Goal: Task Accomplishment & Management: Manage account settings

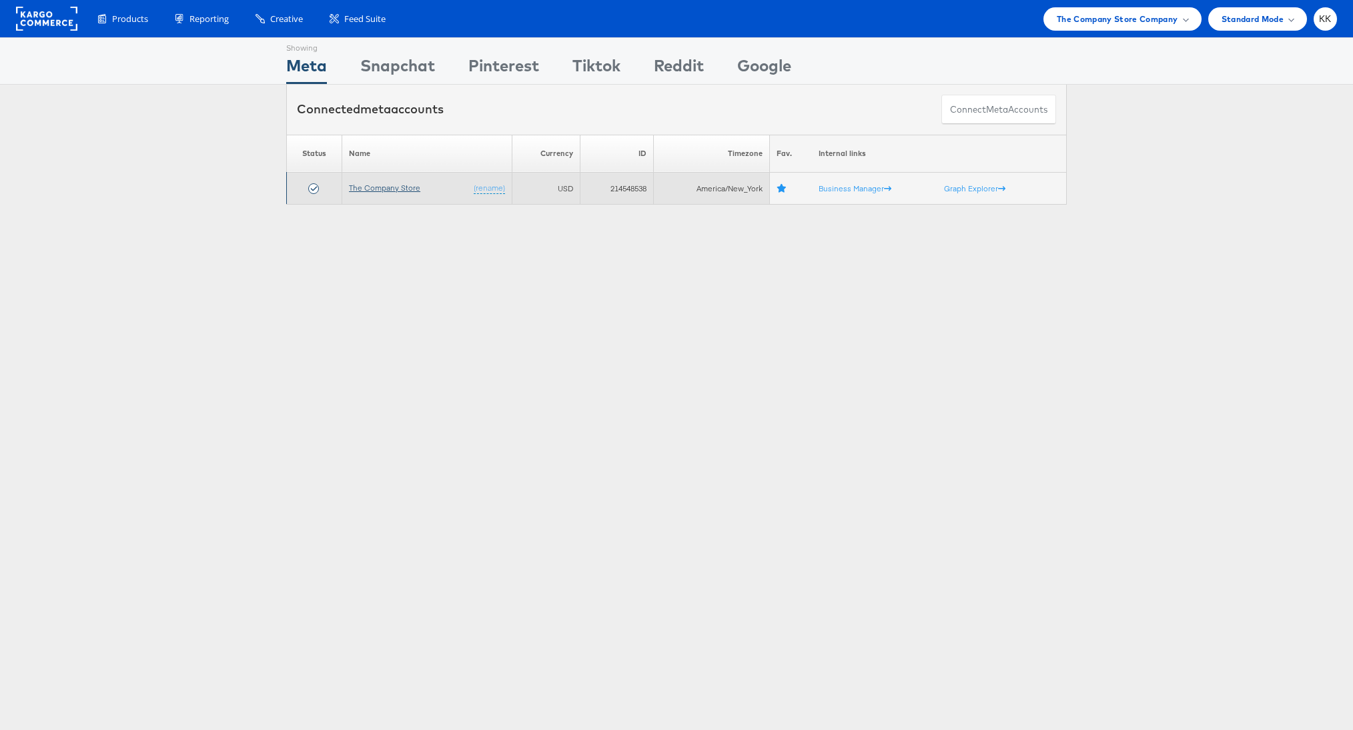
click at [371, 187] on link "The Company Store" at bounding box center [384, 188] width 71 height 10
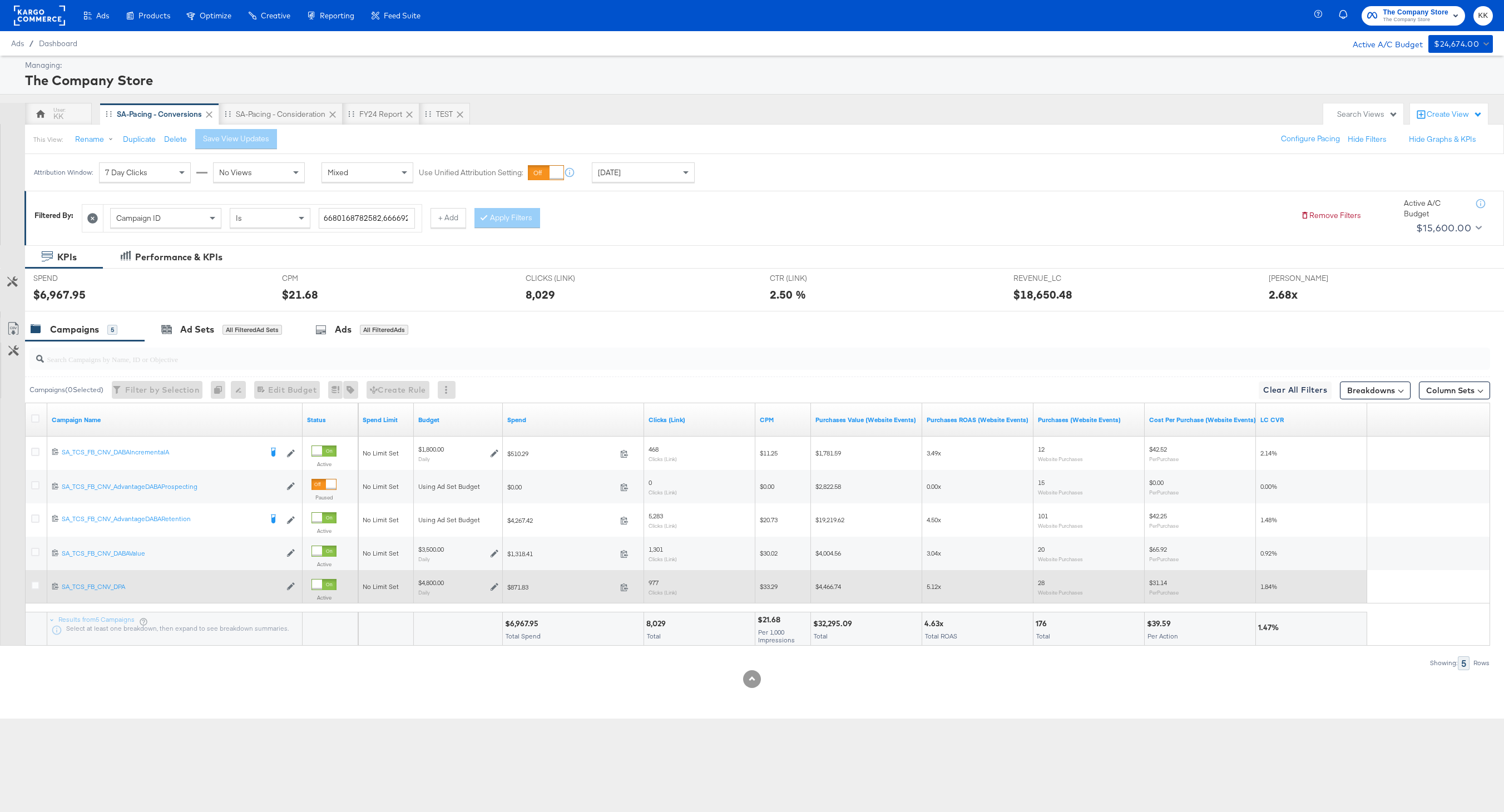
click at [33, 590] on div at bounding box center [37, 586] width 12 height 11
click at [38, 585] on icon at bounding box center [35, 585] width 8 height 8
click at [0, 0] on input "checkbox" at bounding box center [0, 0] width 0 height 0
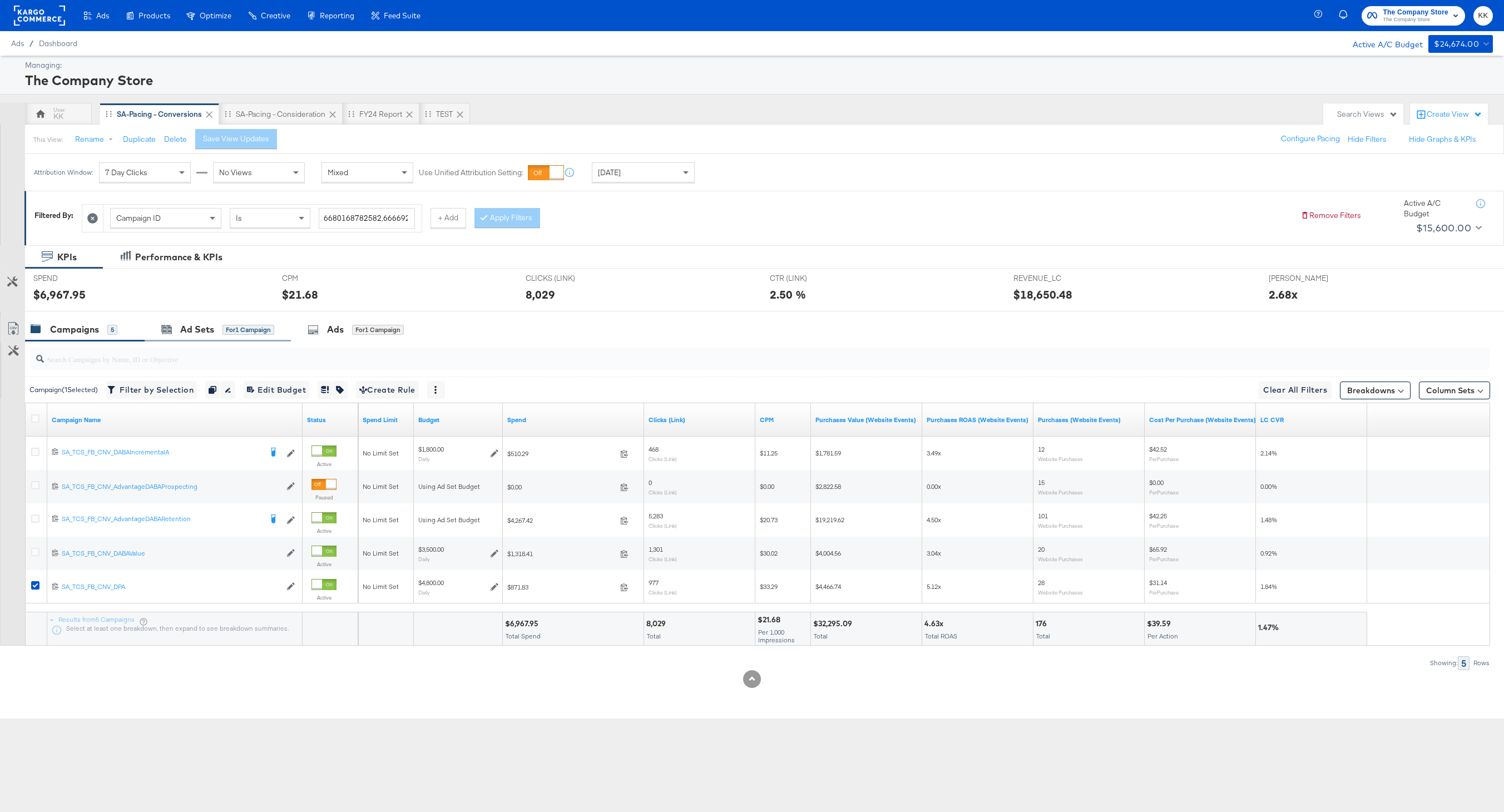
click at [201, 338] on div "Ad Sets for 1 Campaign" at bounding box center [217, 329] width 146 height 24
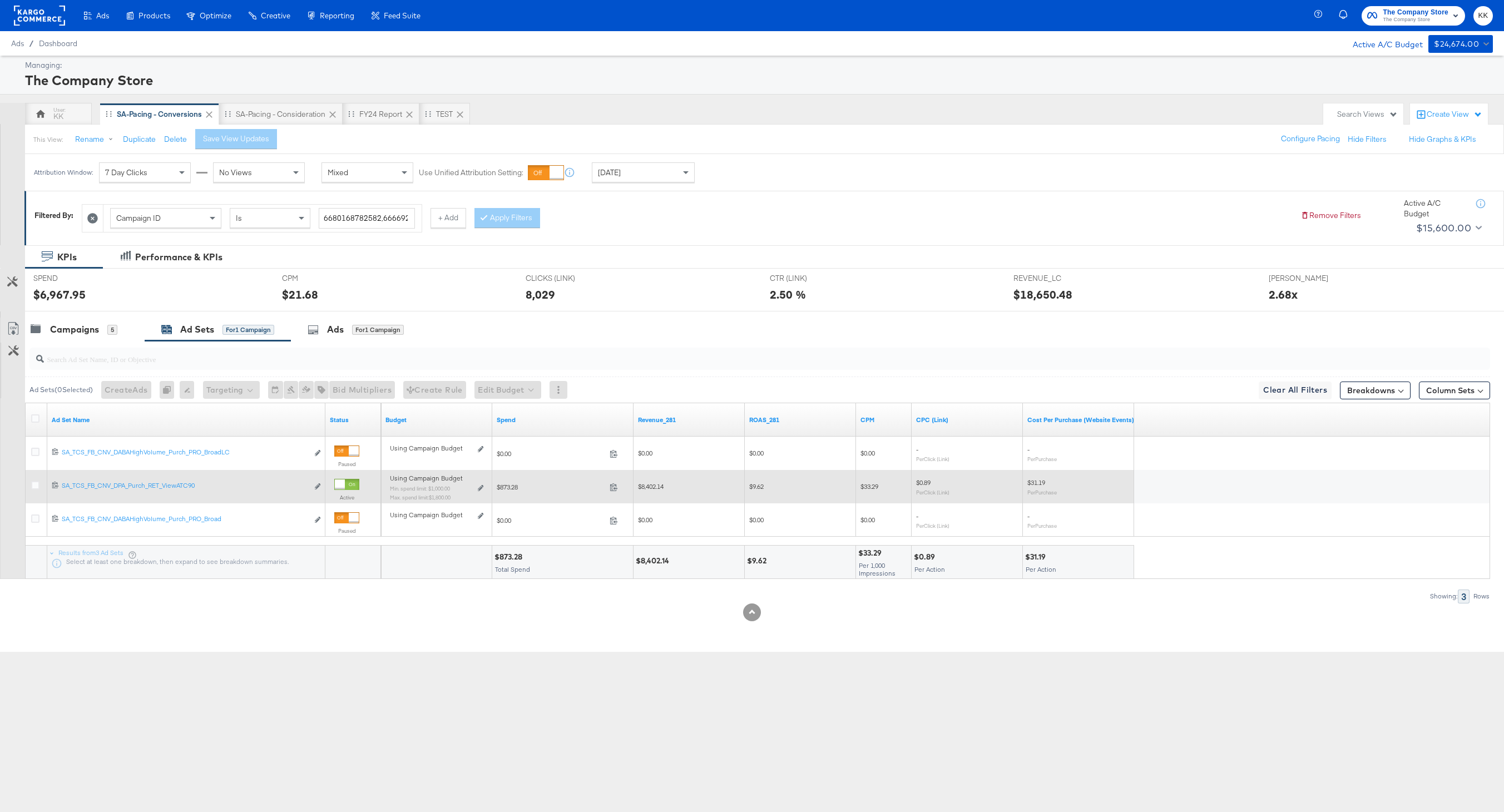
click at [480, 491] on div "Using Campaign Budget Min. spend limit: $1,000.00 Max. spend limit : $1,800.00 …" at bounding box center [437, 491] width 93 height 26
click at [481, 488] on icon at bounding box center [480, 488] width 6 height 6
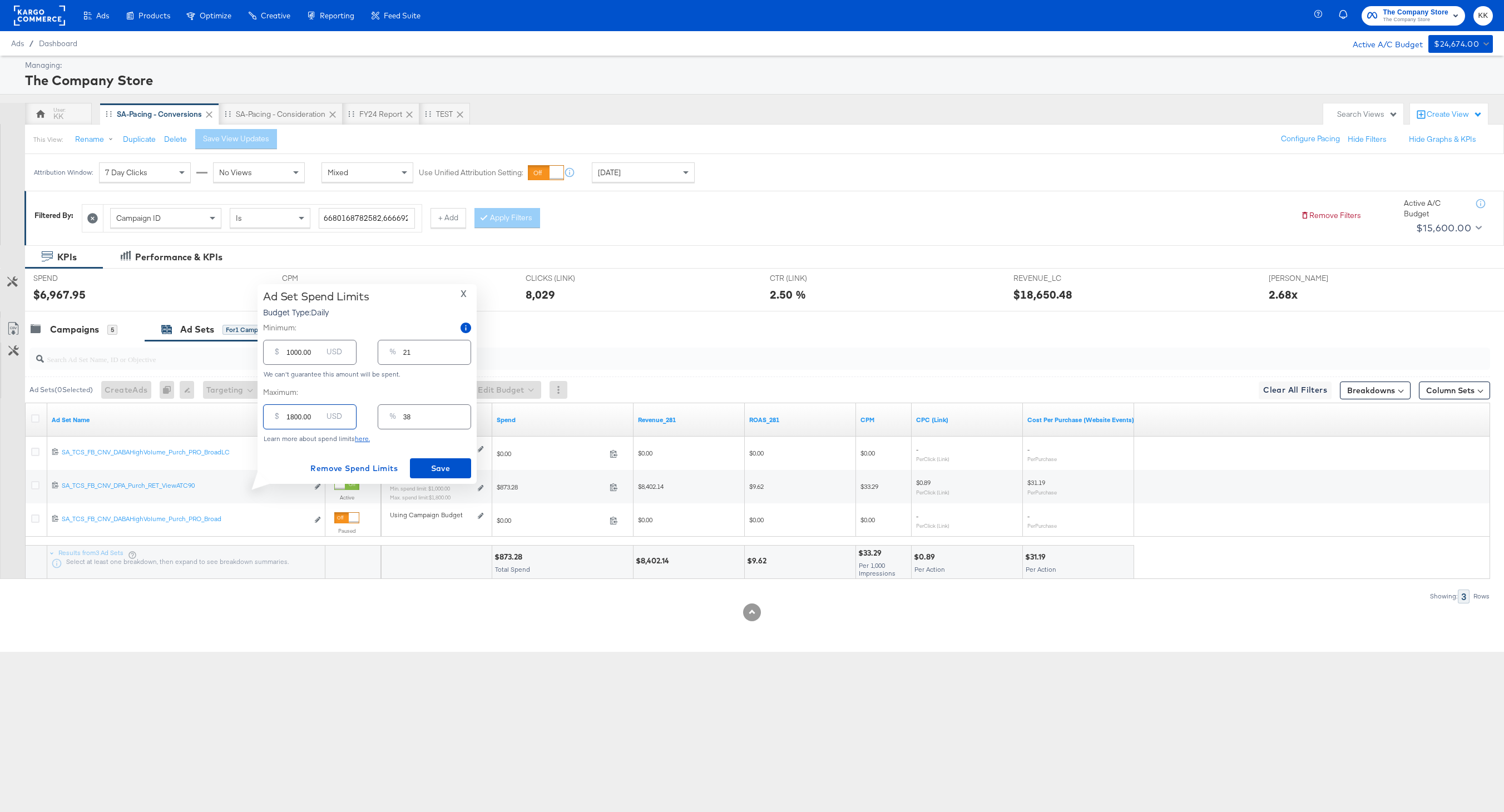
click at [295, 417] on input "1800.00" at bounding box center [304, 412] width 36 height 24
type input "100.00"
type input "2"
type input "1400.00"
type input "29"
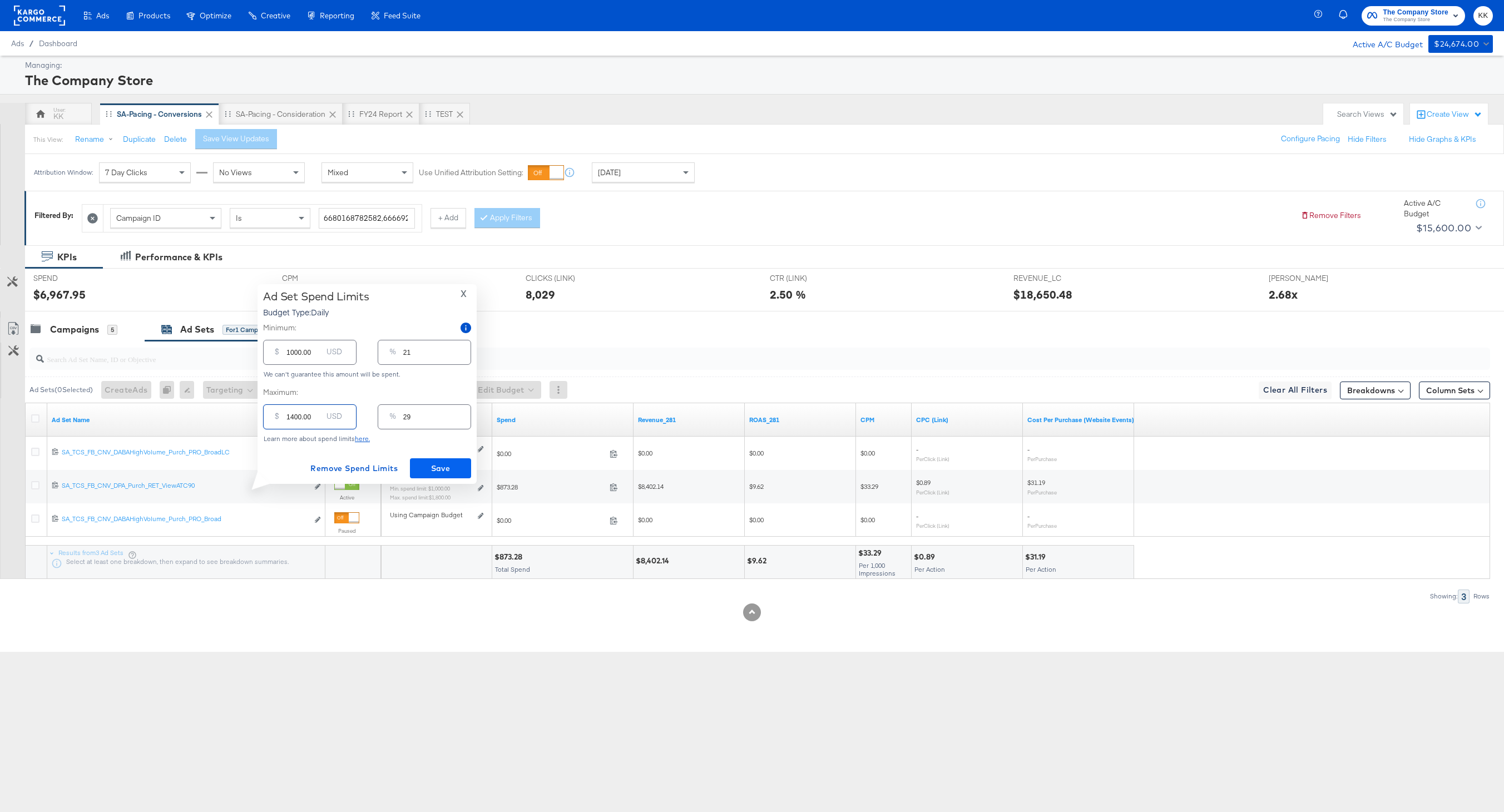
type input "1400.00"
click at [460, 473] on span "Save" at bounding box center [440, 469] width 53 height 14
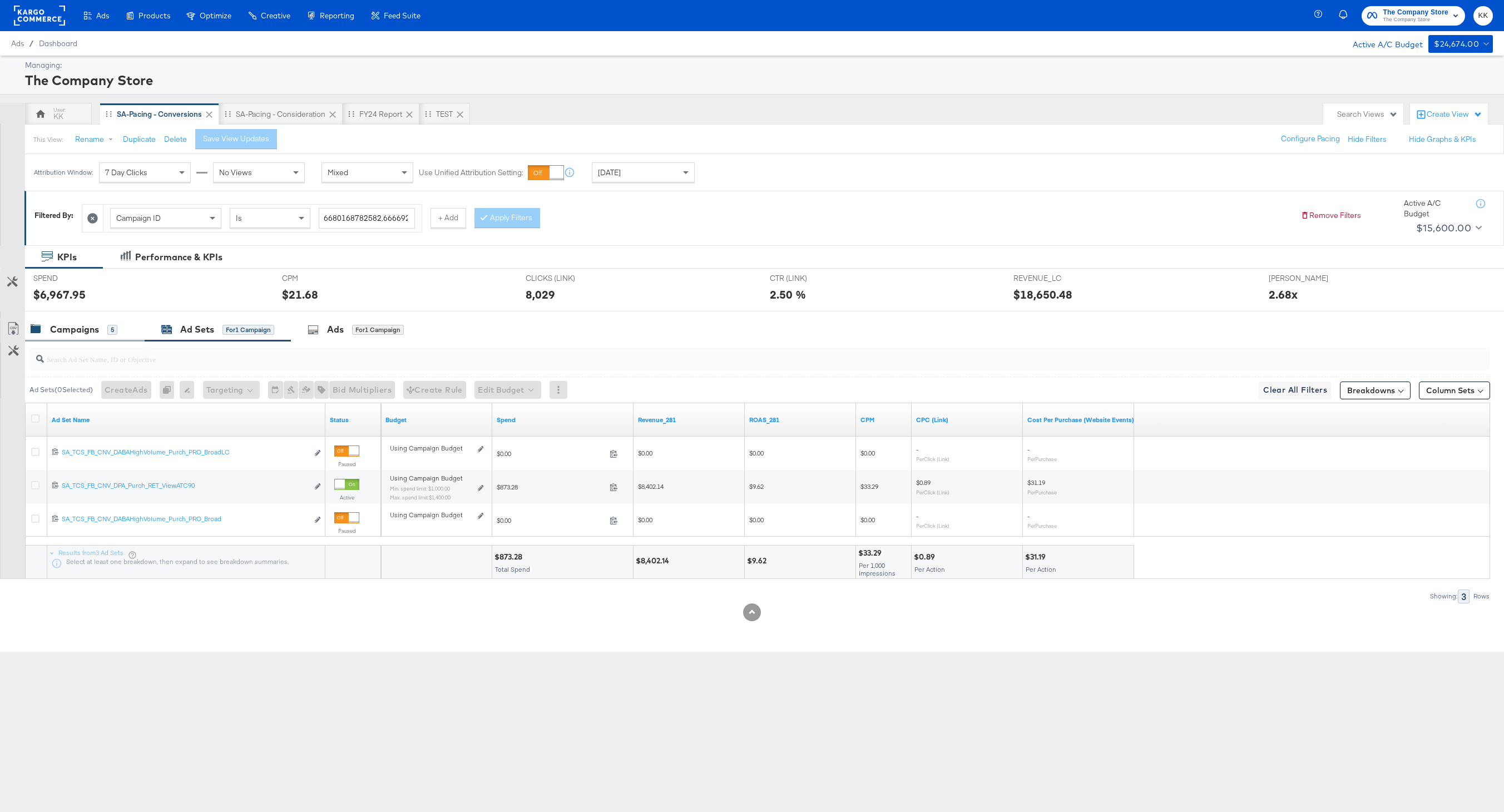
click at [95, 335] on div "Campaigns" at bounding box center [74, 329] width 49 height 13
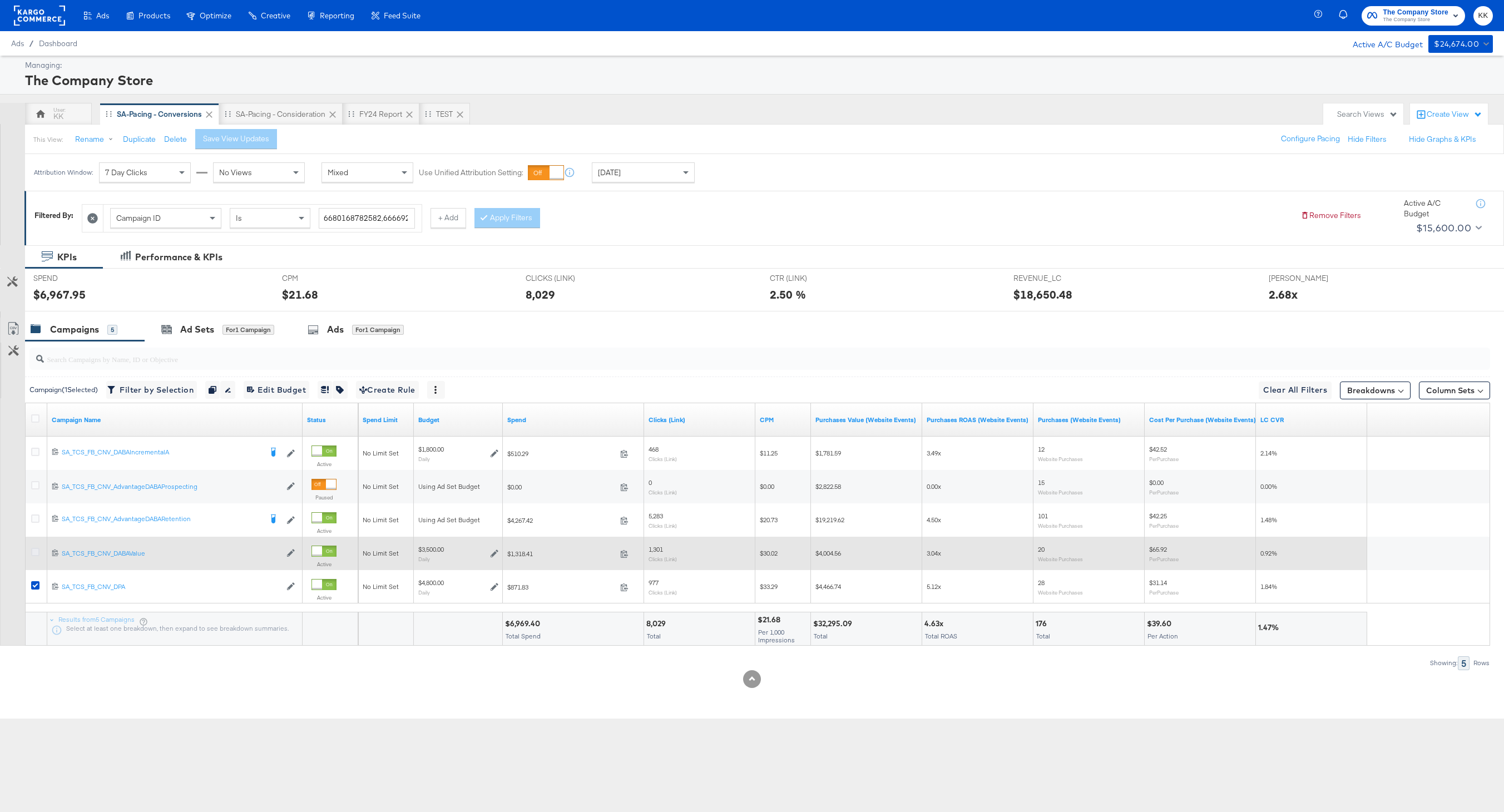
click at [33, 554] on icon at bounding box center [35, 552] width 8 height 8
click at [0, 0] on input "checkbox" at bounding box center [0, 0] width 0 height 0
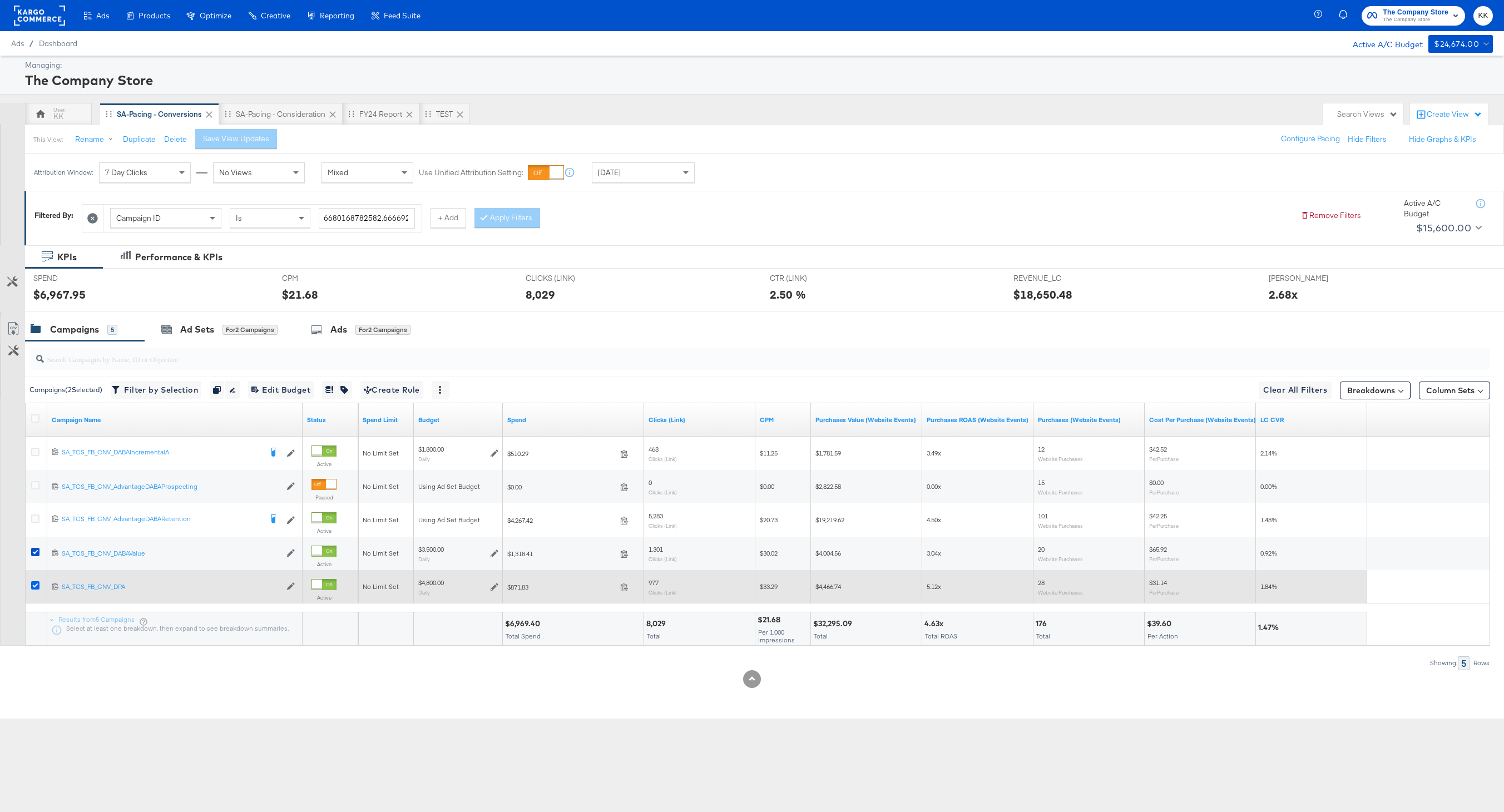
click at [33, 588] on icon at bounding box center [35, 585] width 8 height 8
click at [0, 0] on input "checkbox" at bounding box center [0, 0] width 0 height 0
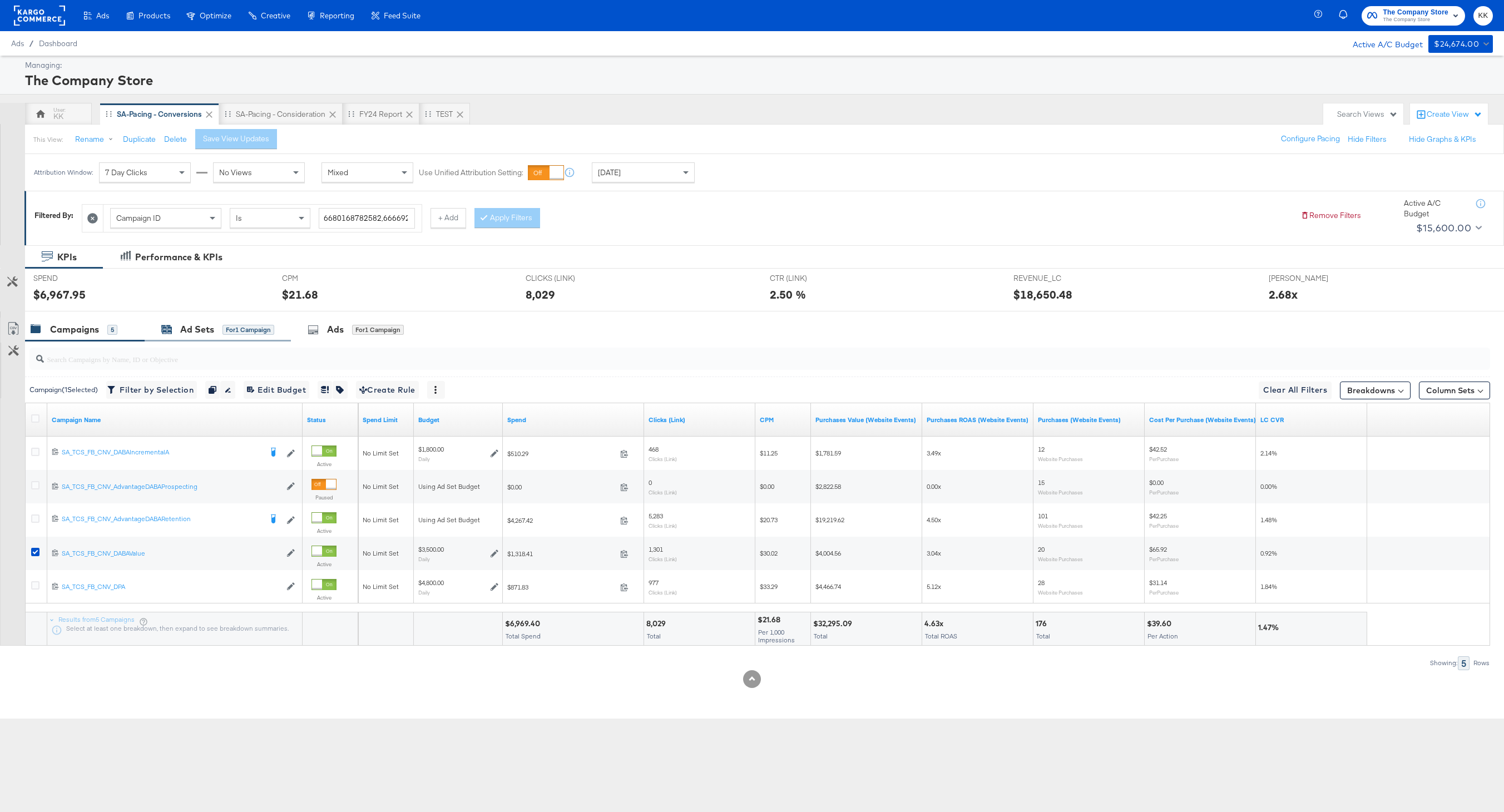
click at [198, 325] on div "Ad Sets" at bounding box center [197, 329] width 34 height 13
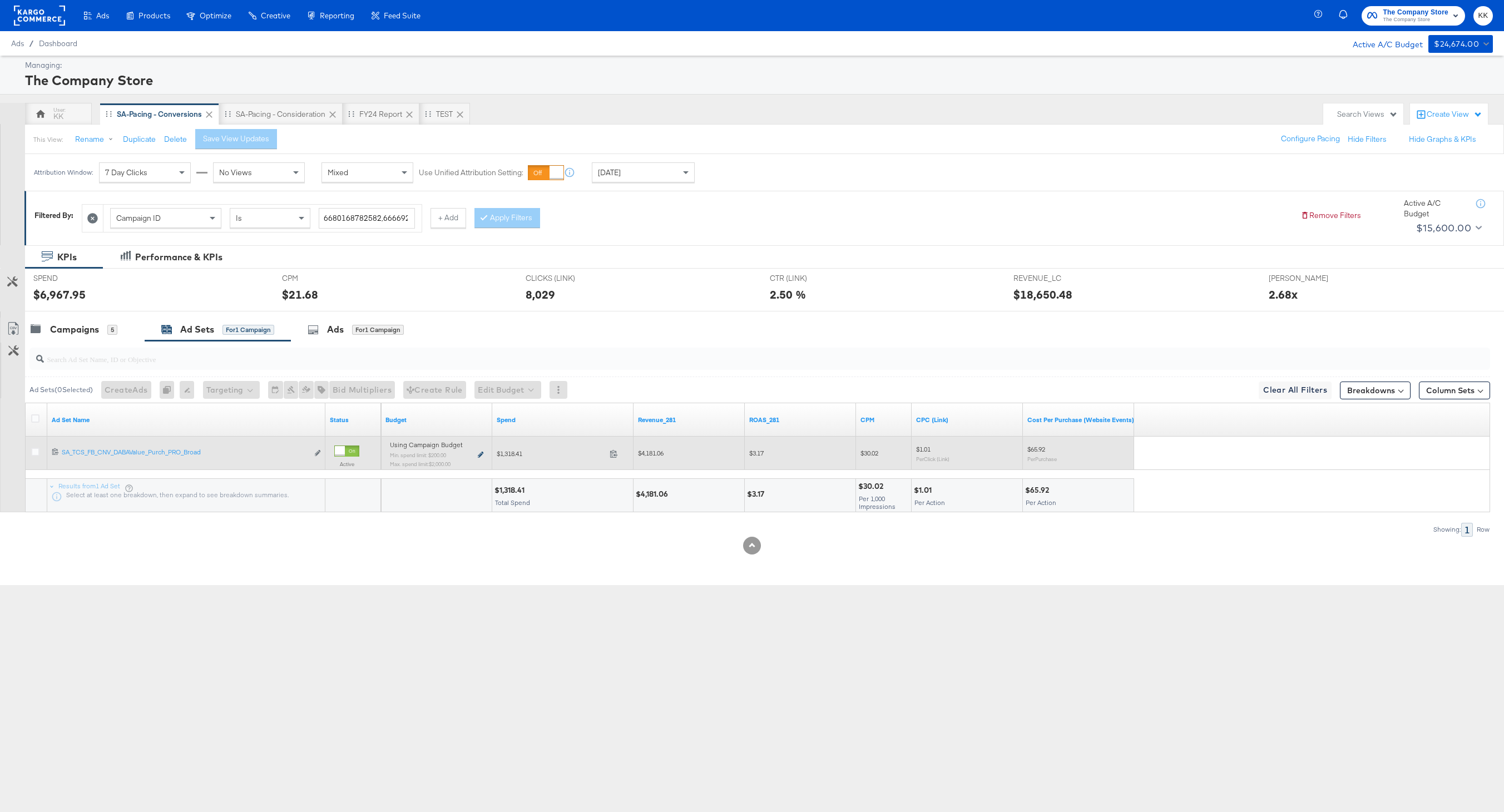
click at [482, 454] on icon at bounding box center [480, 454] width 6 height 6
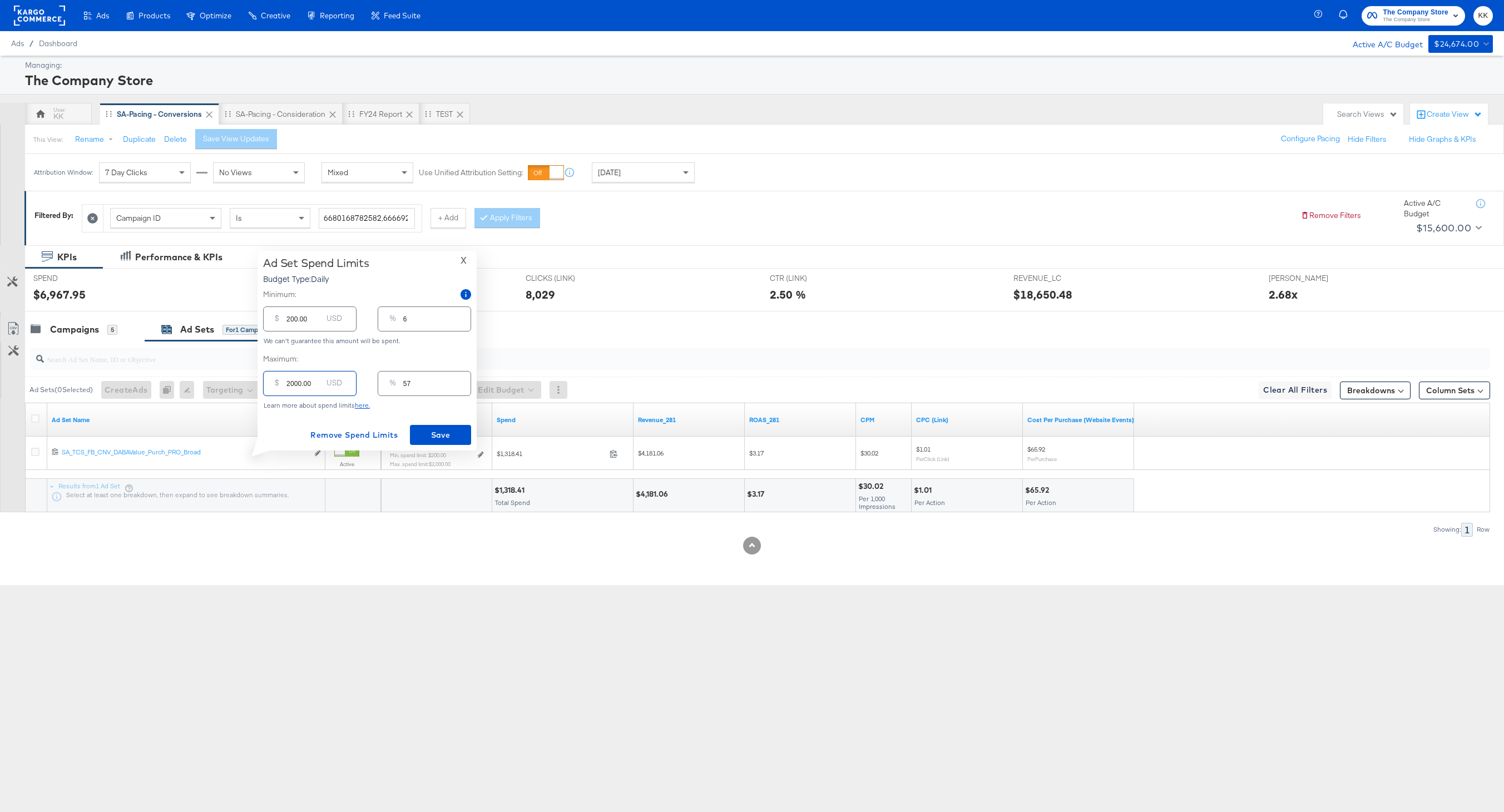
drag, startPoint x: 294, startPoint y: 383, endPoint x: 277, endPoint y: 383, distance: 17.0
click at [277, 383] on div "$ 2000.00 USD" at bounding box center [309, 383] width 93 height 25
type input "100.00"
type input "3"
type input "1700.00"
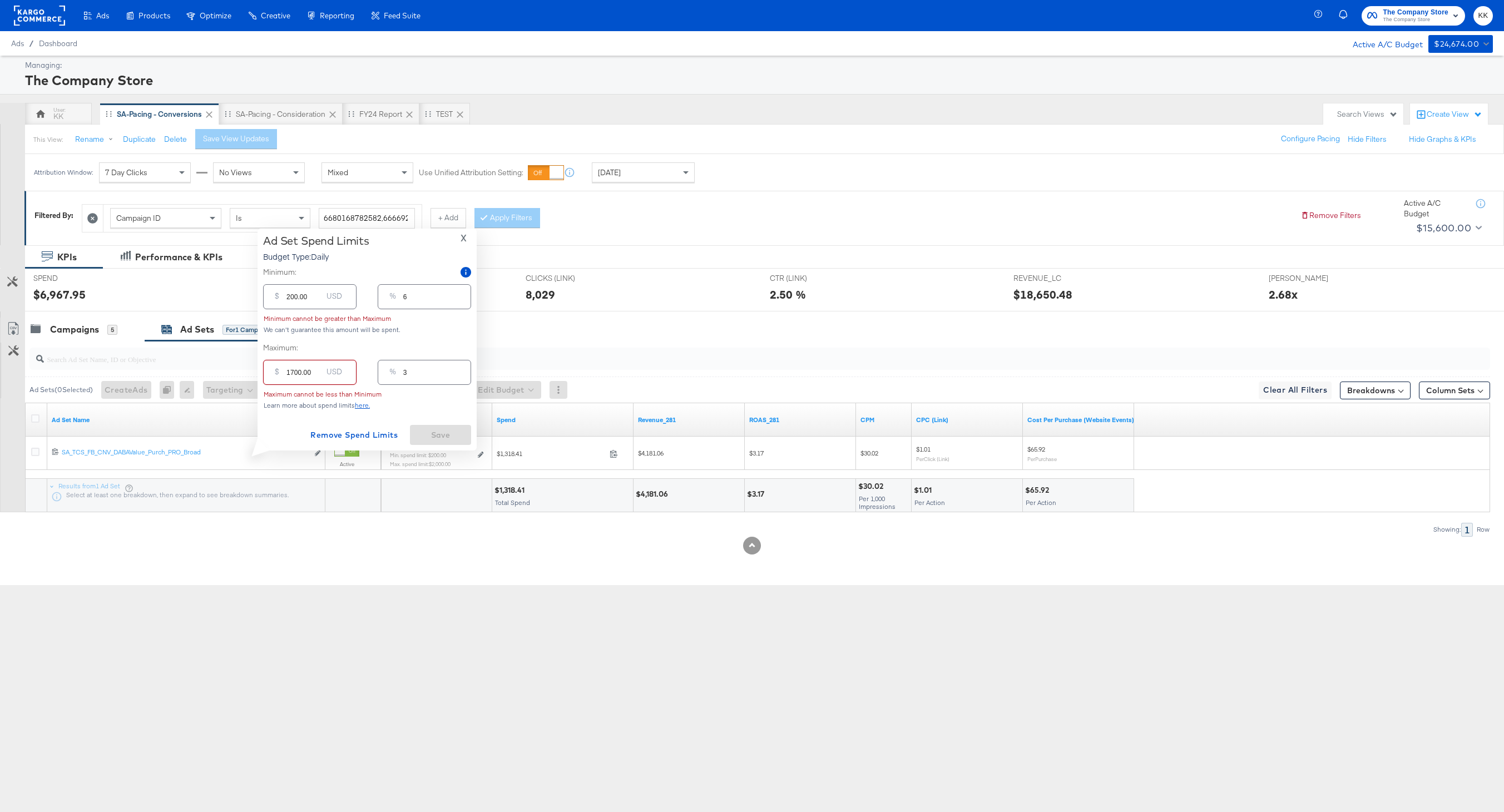
type input "49"
type input "1700.00"
click at [433, 435] on span "Save" at bounding box center [440, 435] width 53 height 14
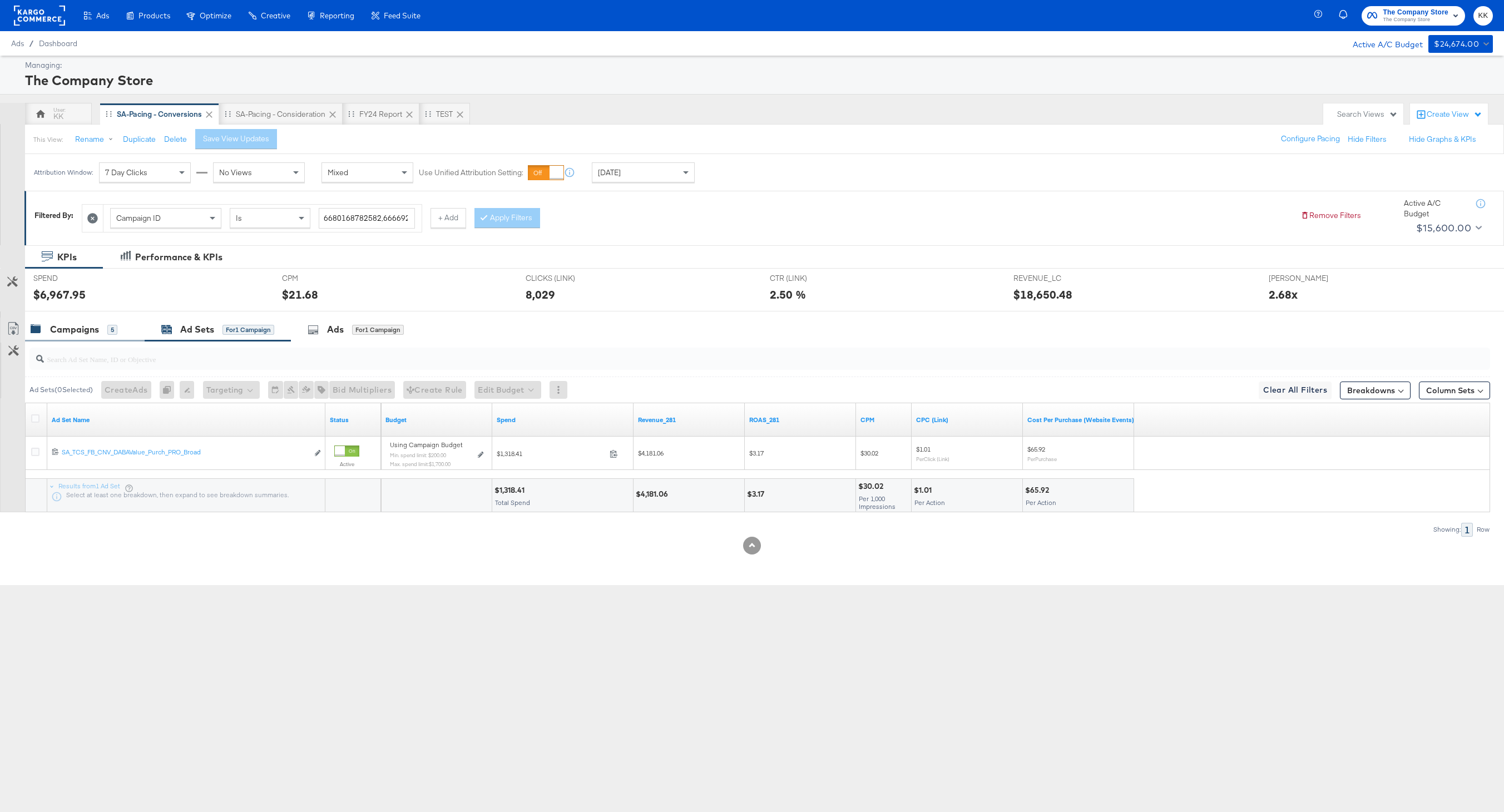
click at [61, 323] on div "Campaigns" at bounding box center [74, 329] width 49 height 13
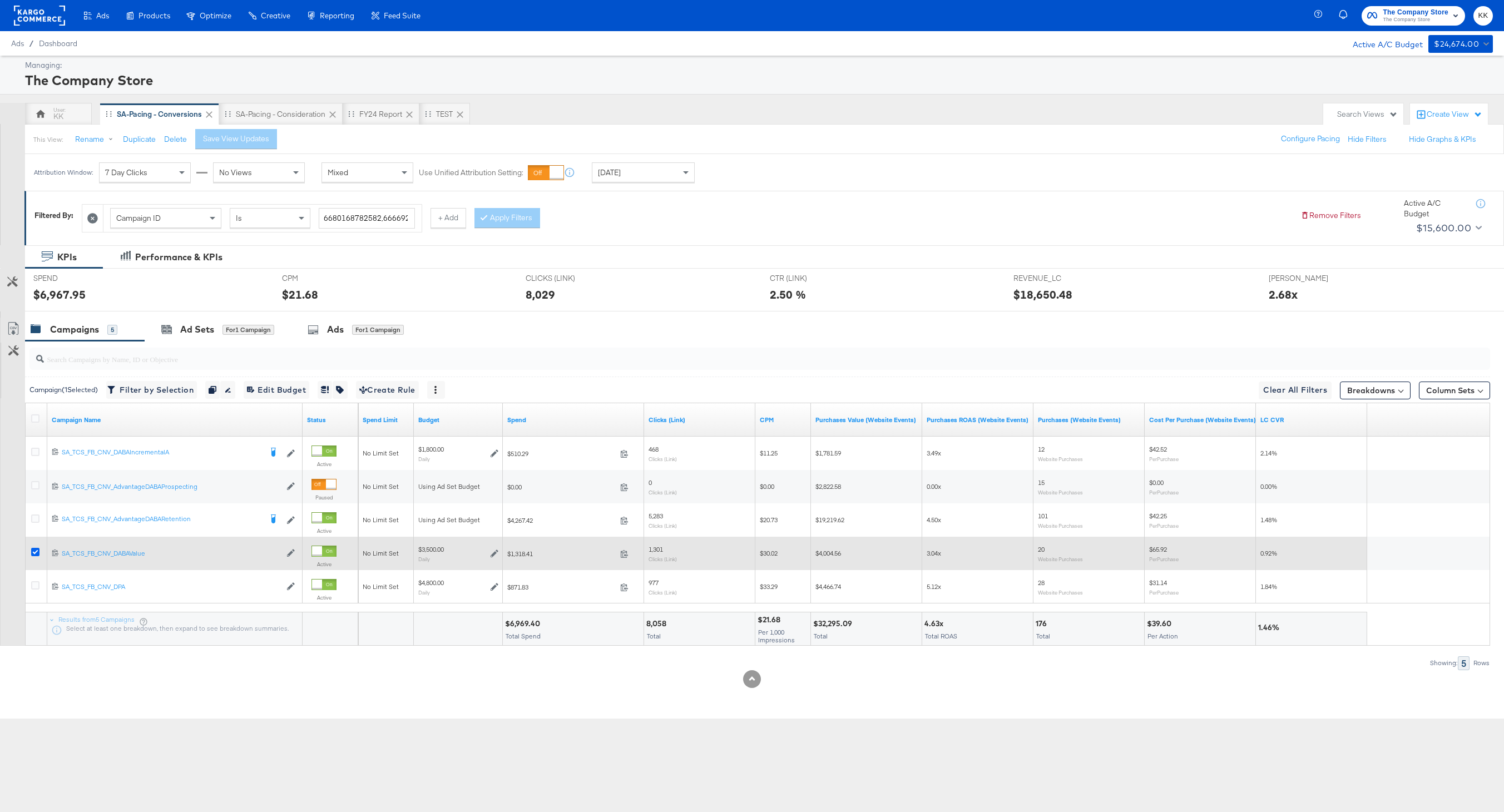
click at [34, 554] on icon at bounding box center [35, 552] width 8 height 8
click at [0, 0] on input "checkbox" at bounding box center [0, 0] width 0 height 0
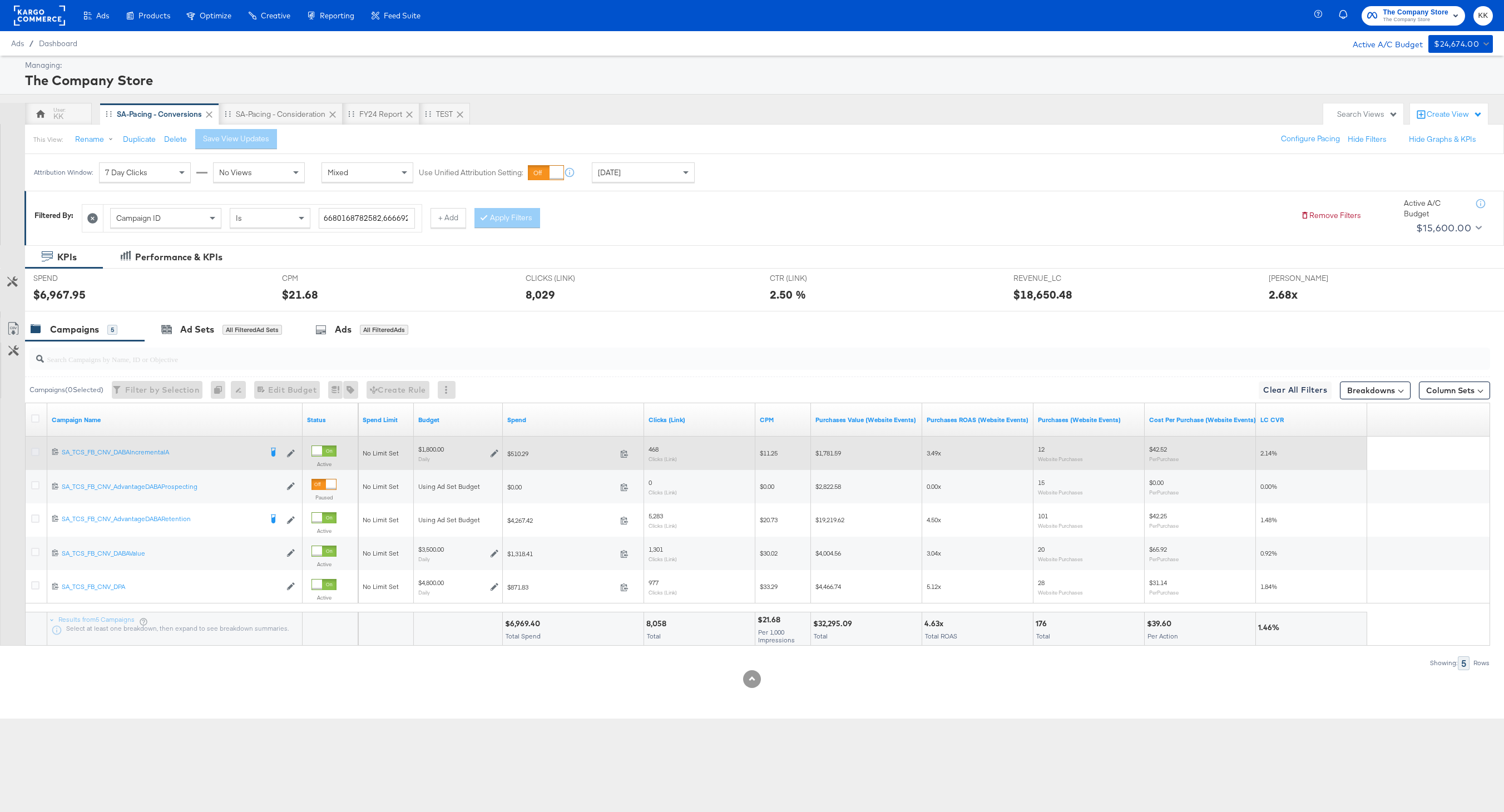
click at [34, 451] on icon at bounding box center [35, 452] width 8 height 8
click at [0, 0] on input "checkbox" at bounding box center [0, 0] width 0 height 0
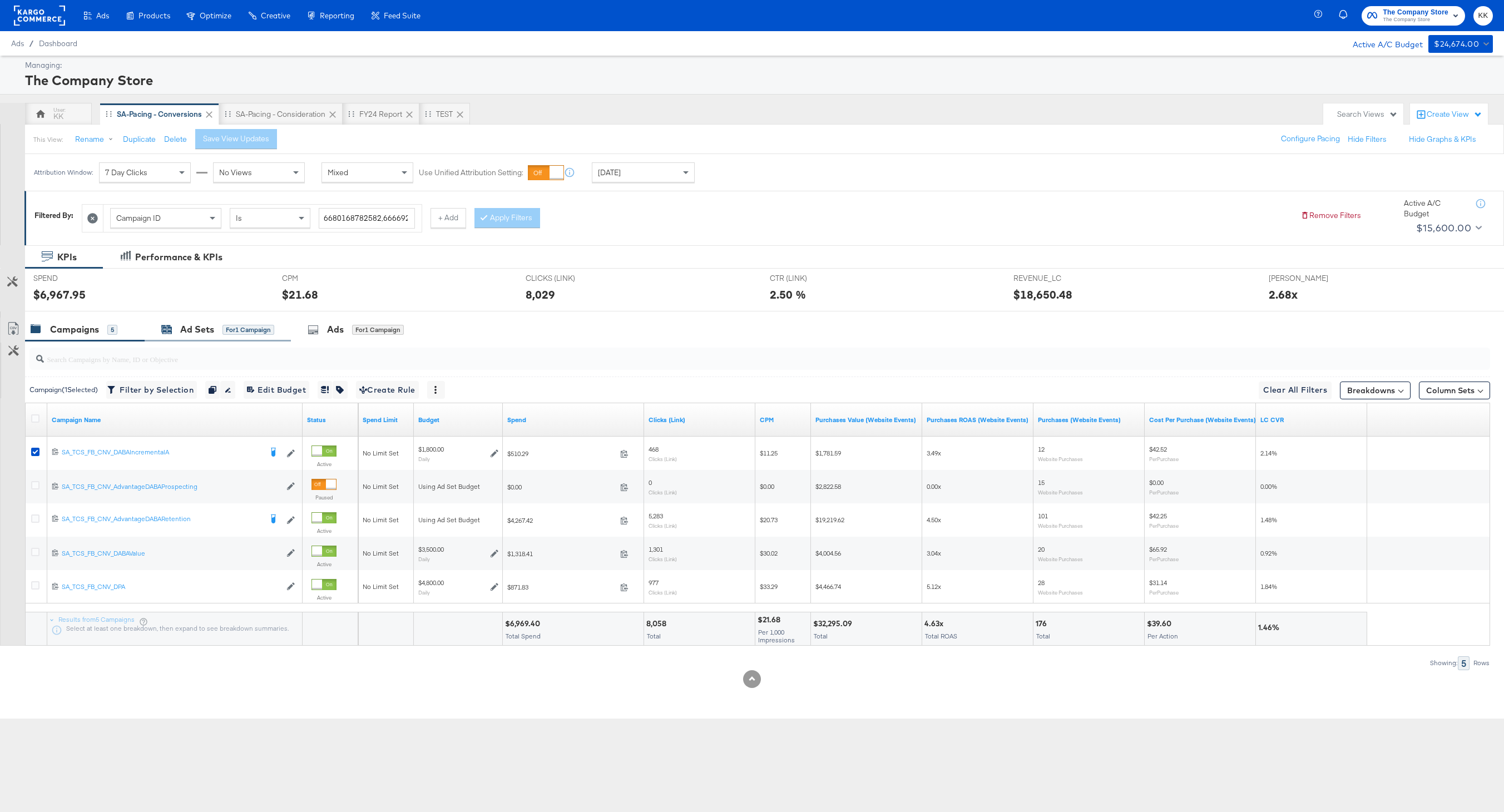
click at [182, 333] on div "Ad Sets" at bounding box center [197, 329] width 34 height 13
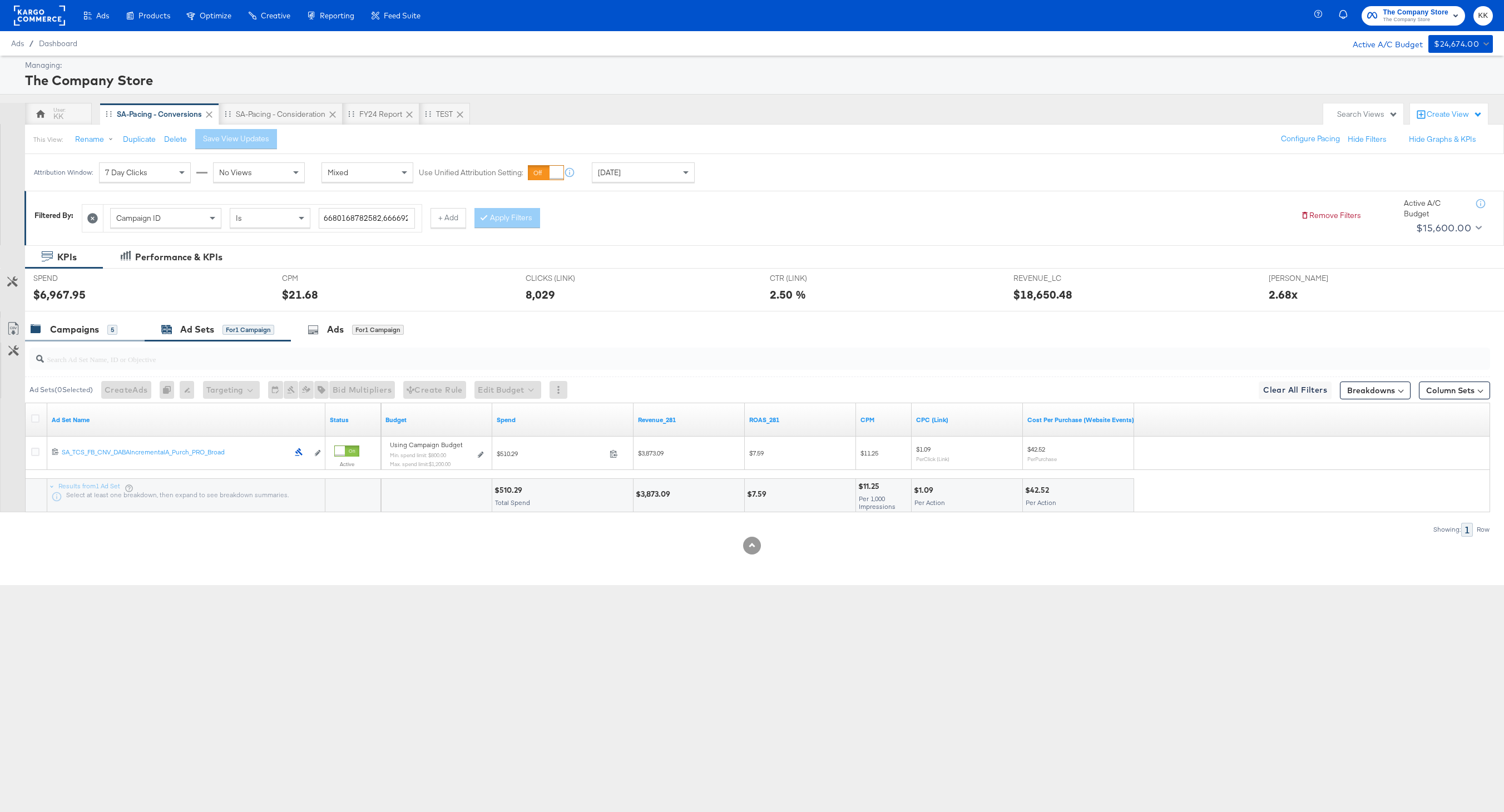
click at [102, 330] on div "Campaigns 5" at bounding box center [74, 329] width 87 height 13
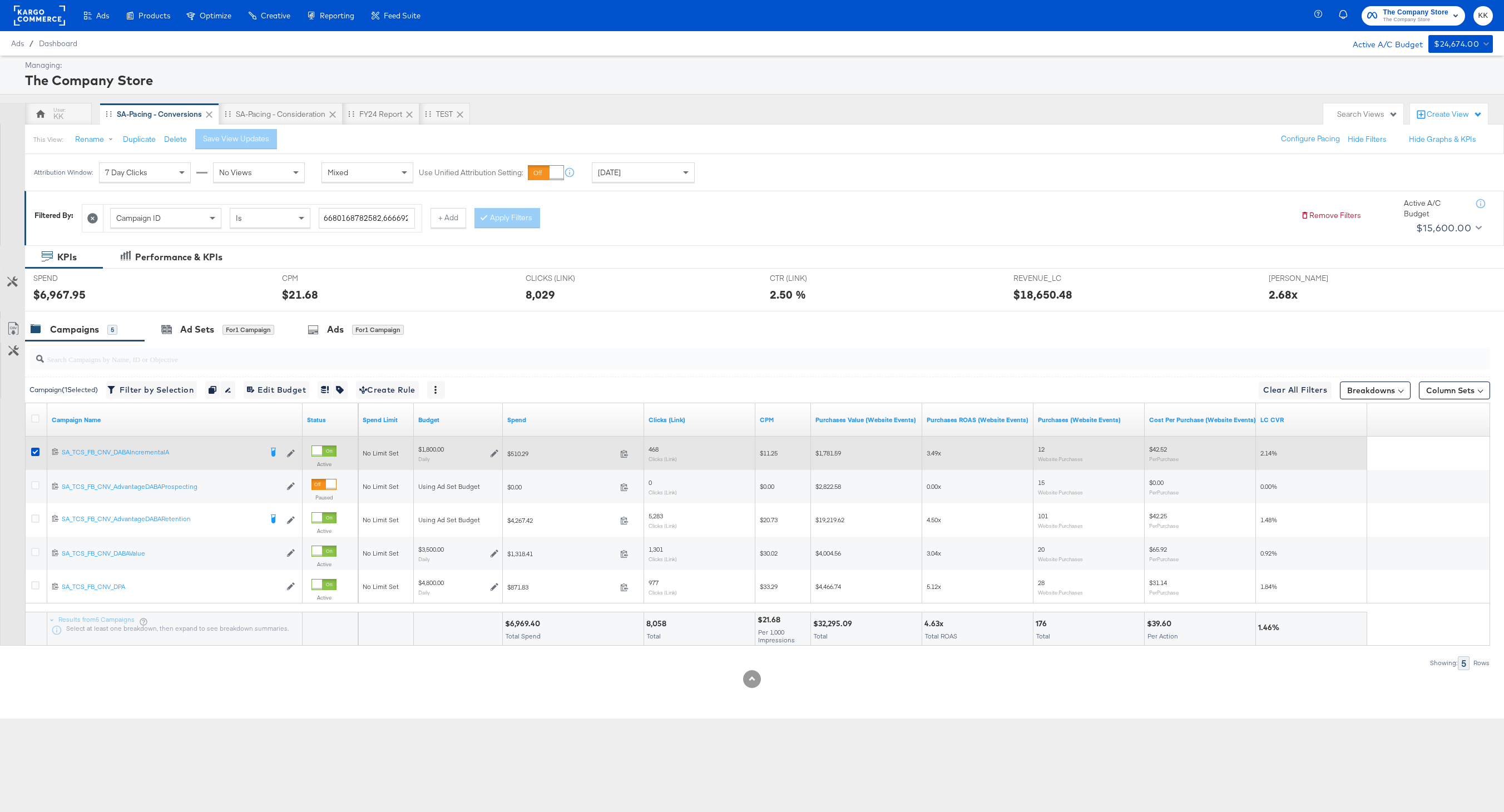
click at [31, 446] on div at bounding box center [37, 454] width 21 height 20
click at [33, 446] on div at bounding box center [37, 454] width 21 height 20
click at [34, 453] on icon at bounding box center [35, 452] width 8 height 8
click at [0, 0] on input "checkbox" at bounding box center [0, 0] width 0 height 0
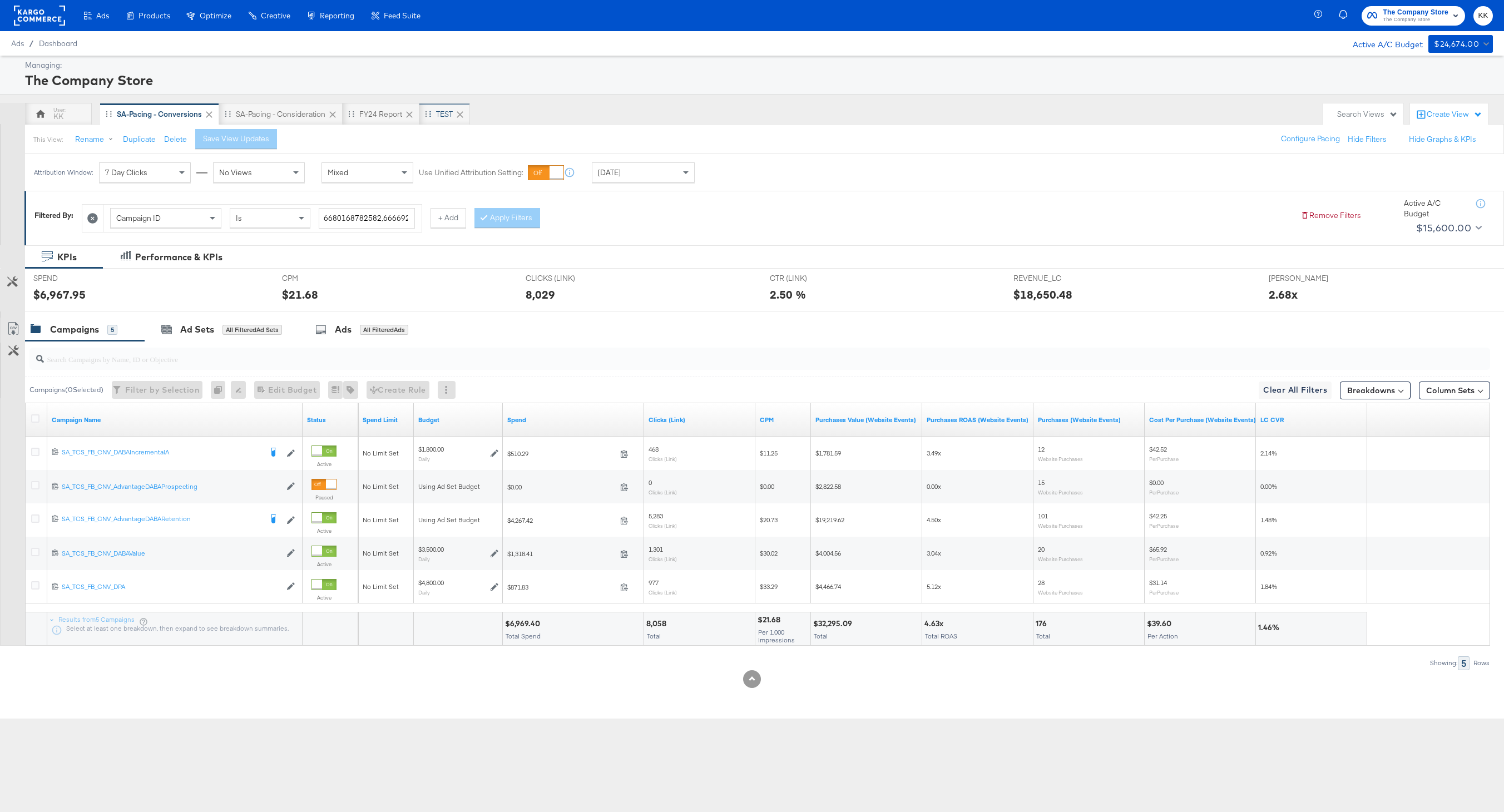
click at [435, 118] on div "TEST" at bounding box center [444, 113] width 51 height 23
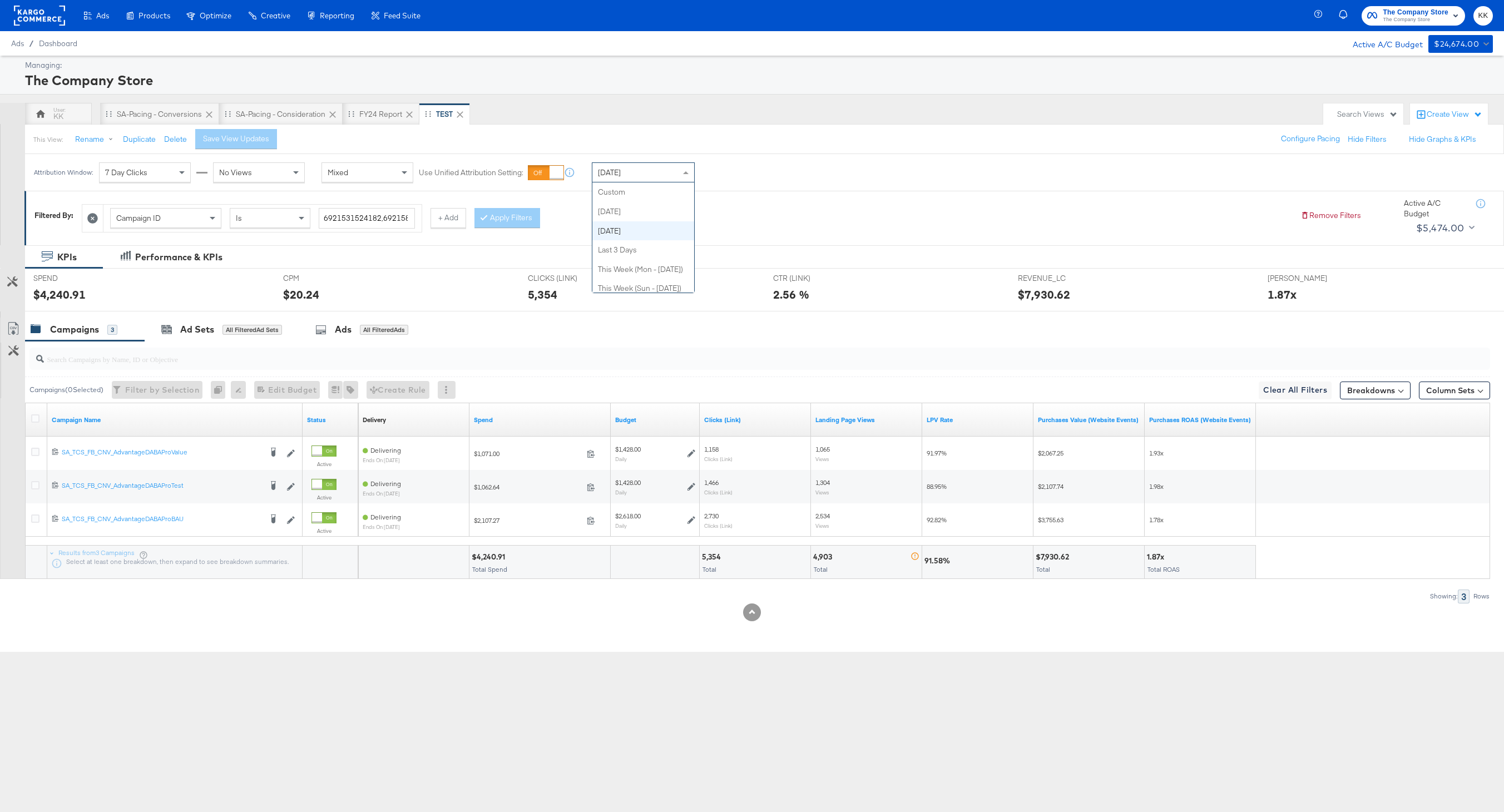
click at [651, 179] on div "[DATE]" at bounding box center [643, 172] width 102 height 19
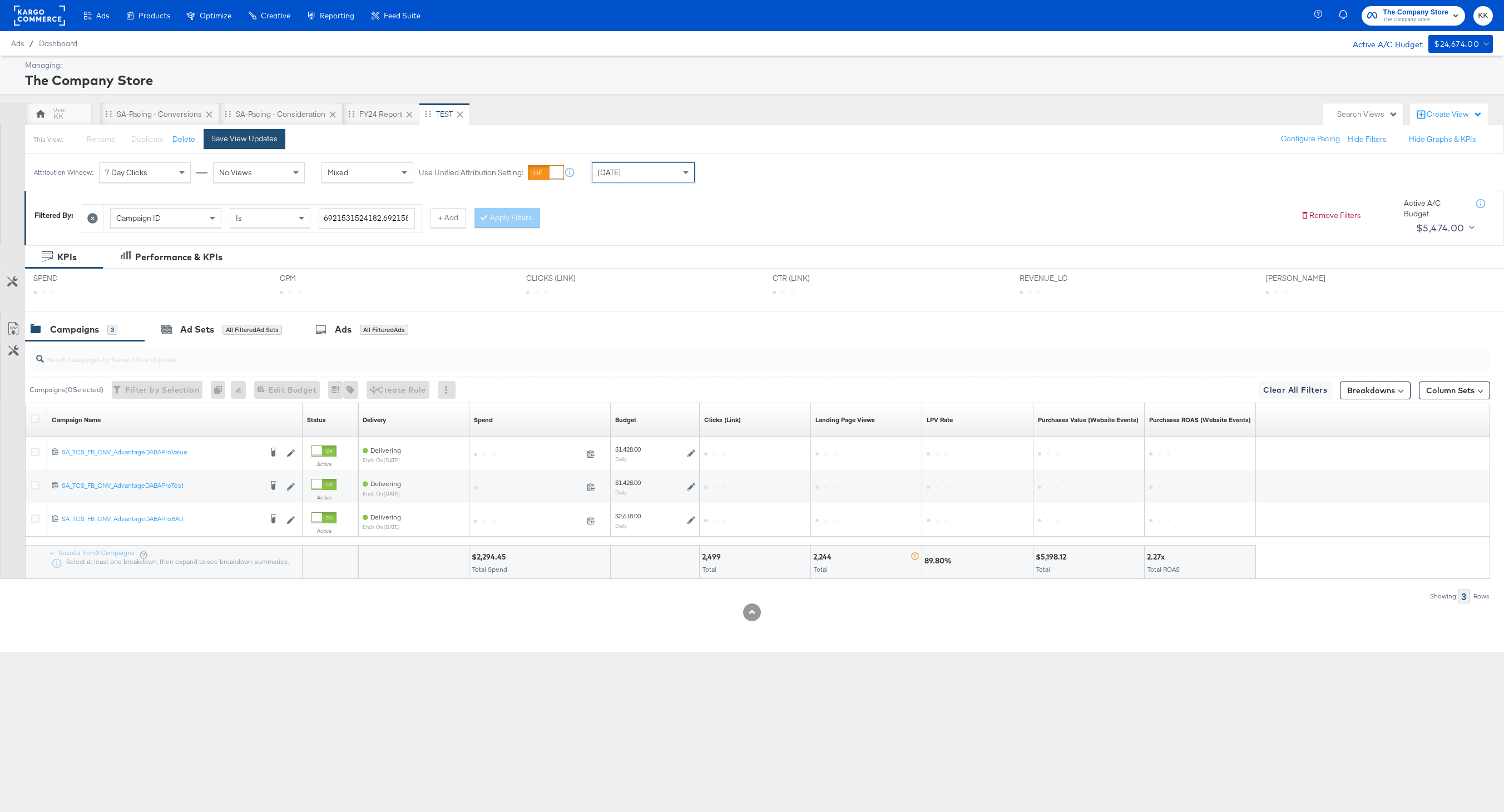
click at [238, 143] on div "Save View Updates" at bounding box center [243, 138] width 66 height 11
